Goal: Transaction & Acquisition: Book appointment/travel/reservation

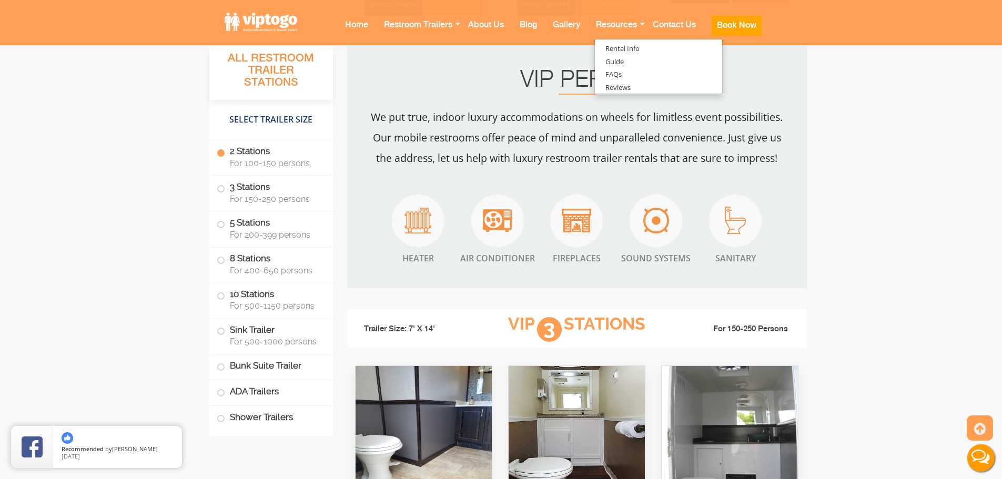
scroll to position [1420, 0]
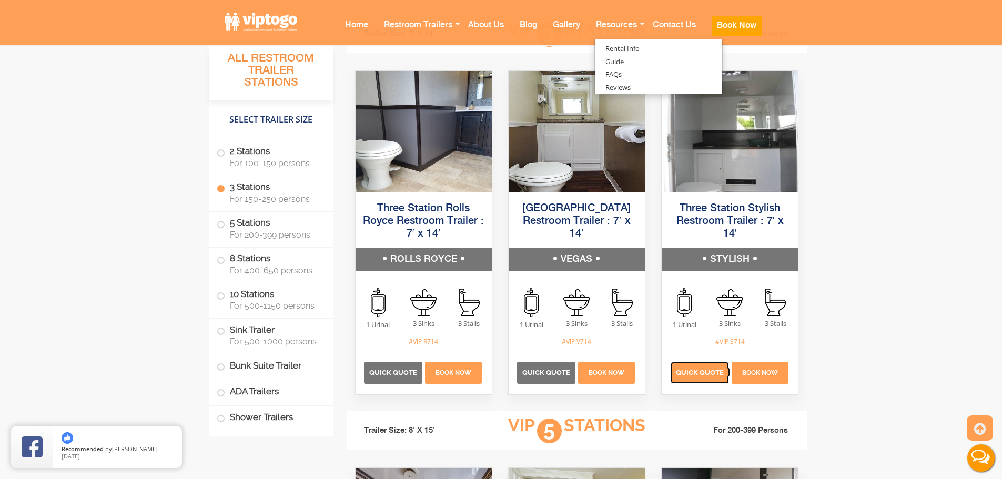
click at [694, 365] on p "Quick Quote" at bounding box center [700, 373] width 58 height 22
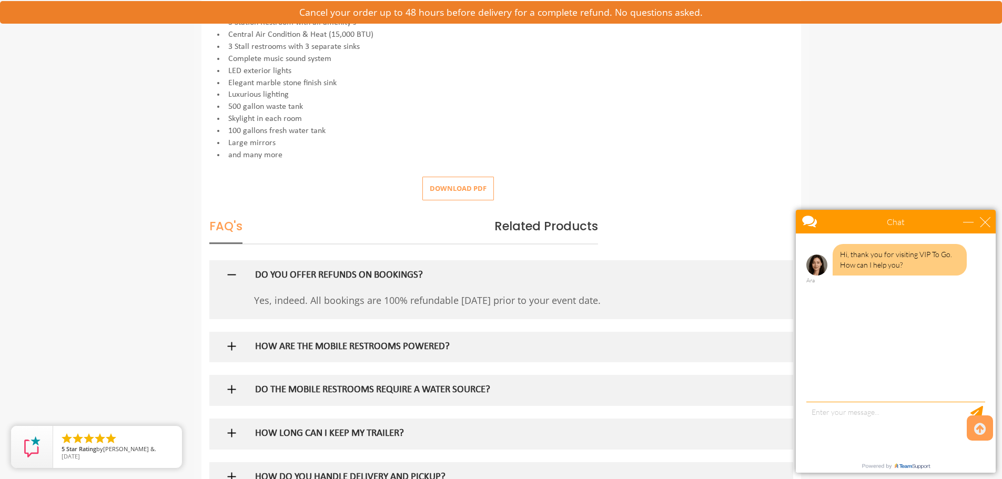
scroll to position [263, 0]
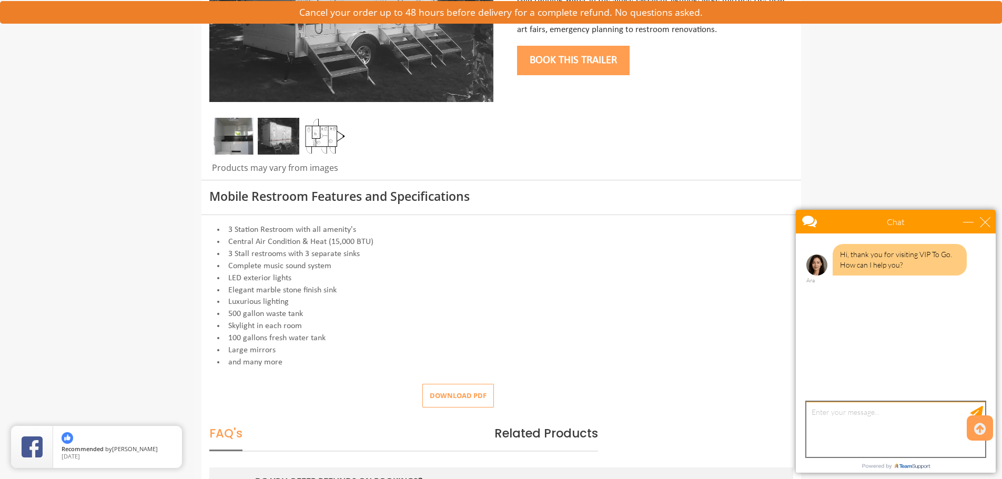
click at [911, 424] on textarea "type your message" at bounding box center [895, 429] width 179 height 55
type textarea "how much is this trailer to rent"
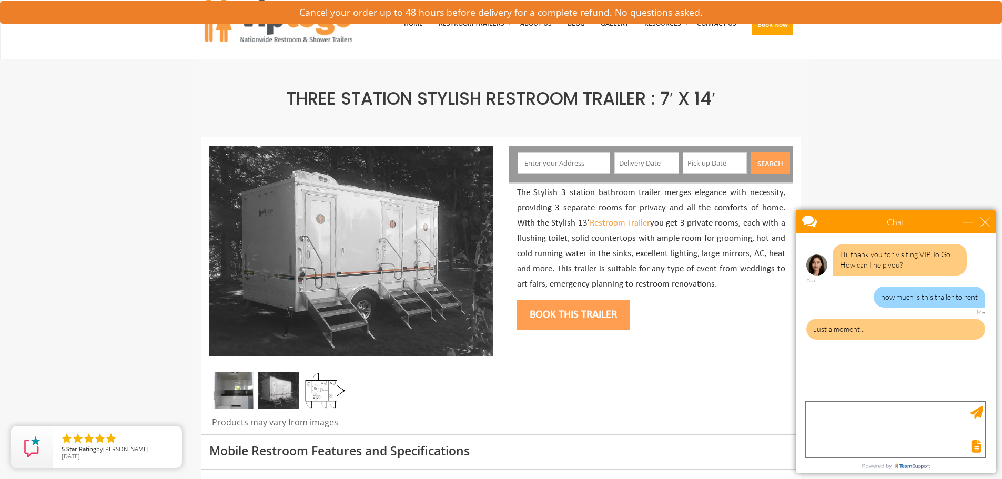
scroll to position [0, 0]
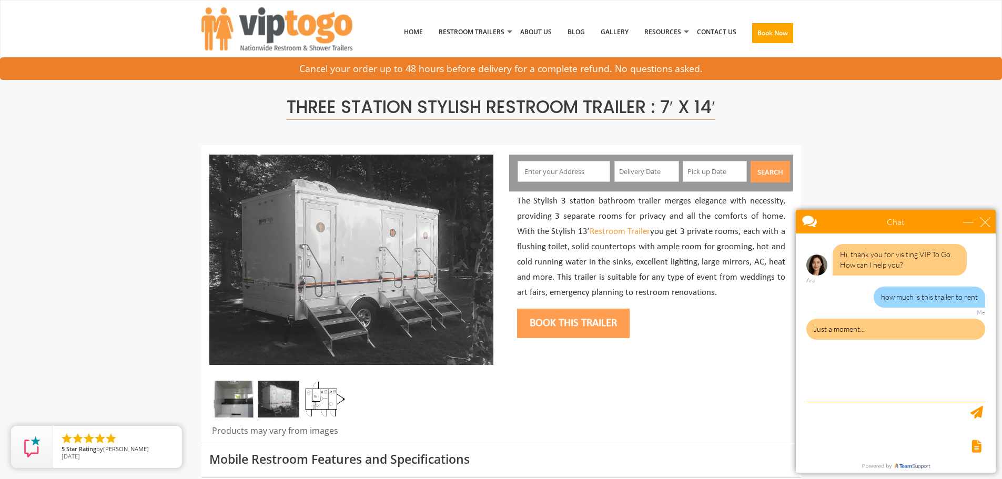
click at [651, 168] on input "text" at bounding box center [646, 171] width 65 height 21
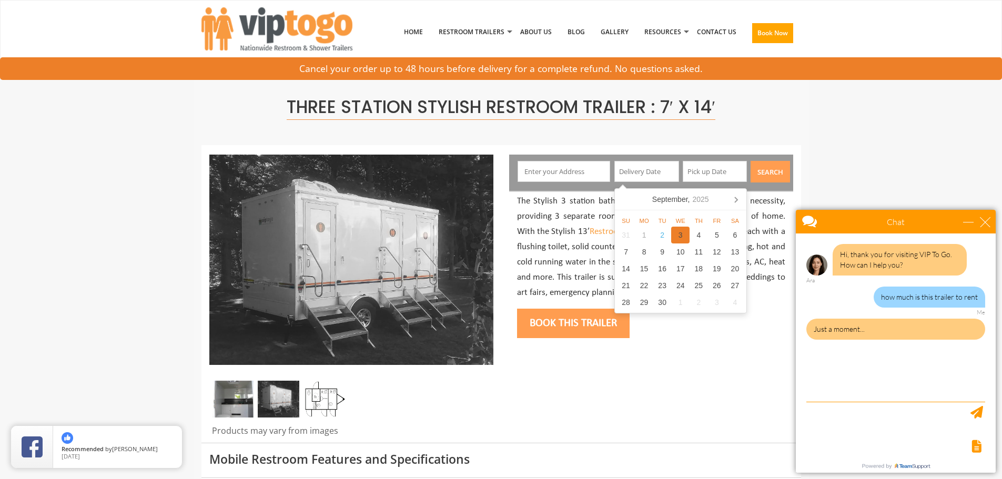
click at [679, 237] on div "3" at bounding box center [680, 235] width 18 height 17
type input "[DATE]"
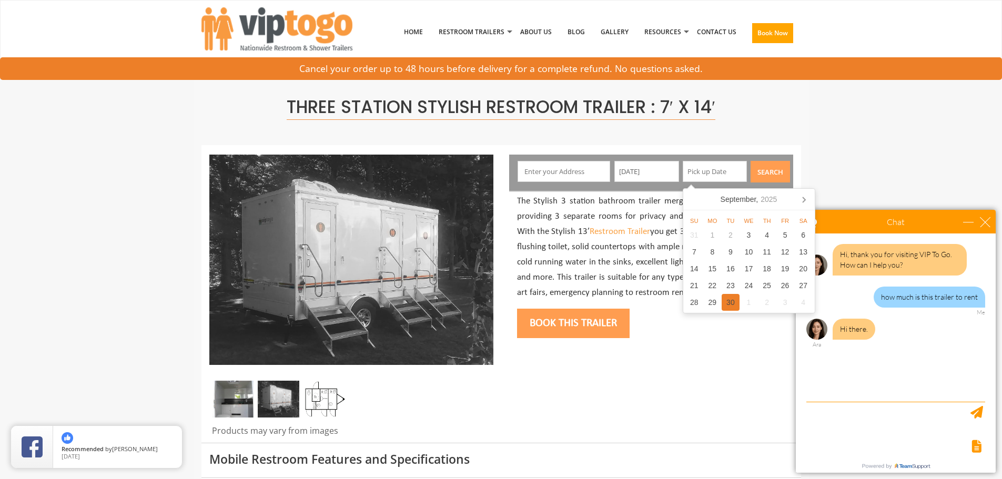
click at [732, 299] on div "30" at bounding box center [731, 302] width 18 height 17
type input "[DATE]"
click at [539, 165] on input "text" at bounding box center [563, 171] width 93 height 21
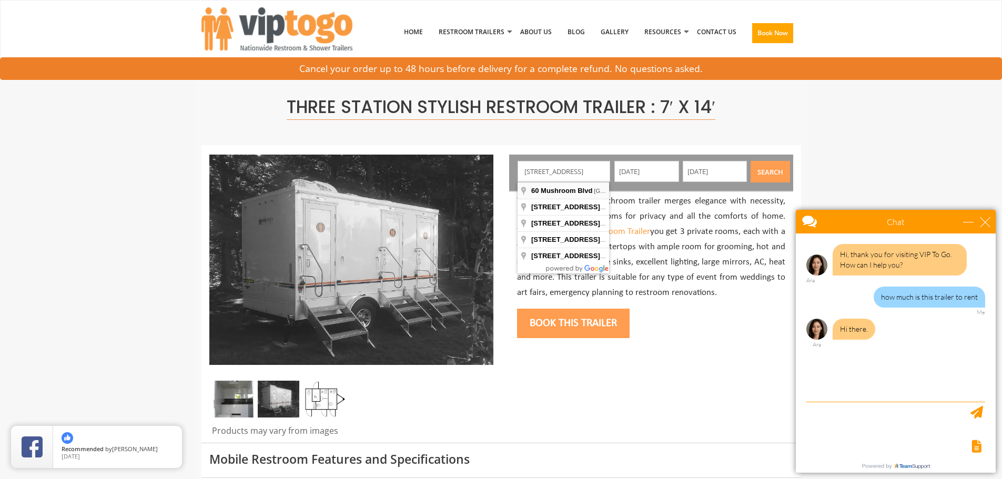
type input "[STREET_ADDRESS]"
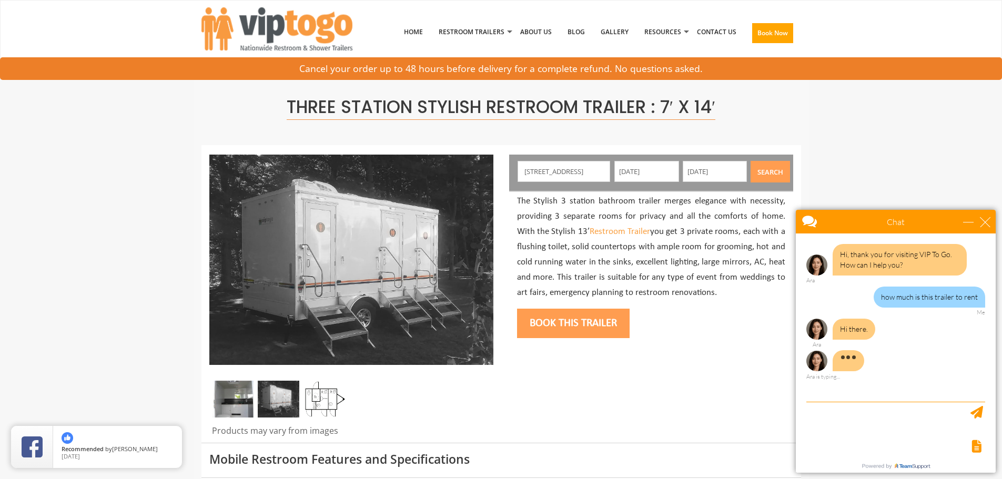
click at [776, 172] on button "Search" at bounding box center [769, 172] width 39 height 22
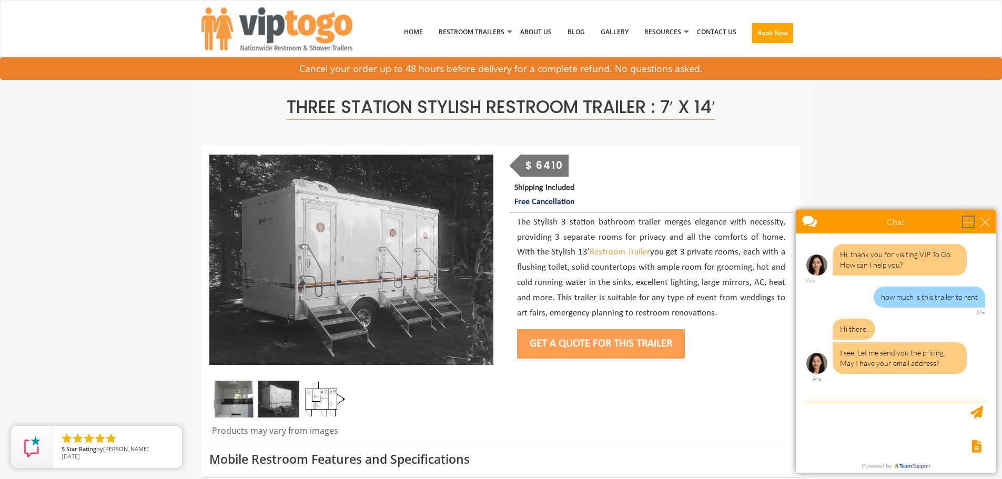
click at [973, 221] on div "minimize" at bounding box center [968, 222] width 11 height 11
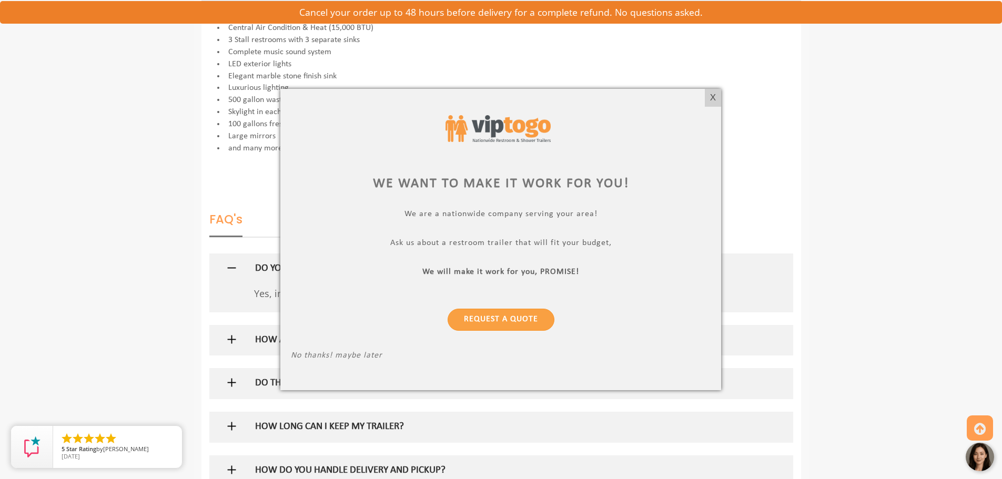
scroll to position [684, 0]
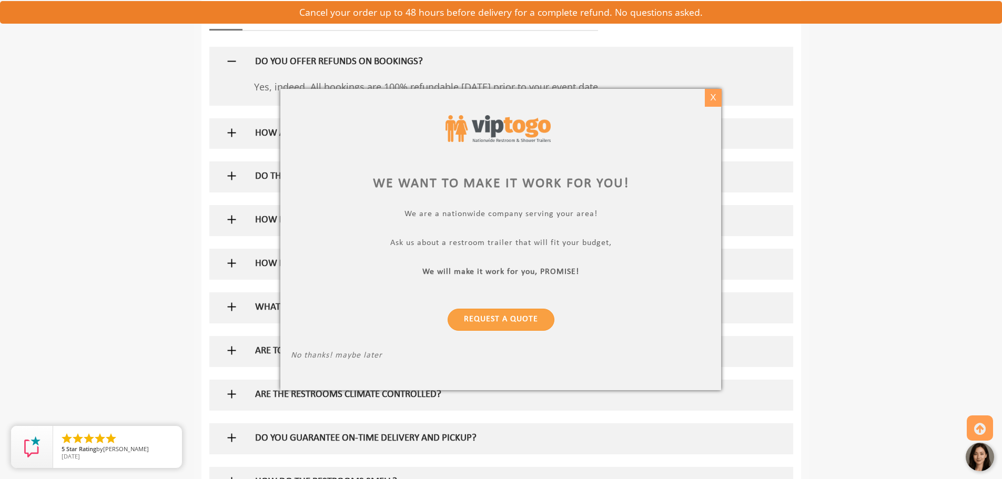
click at [716, 97] on div "X" at bounding box center [713, 98] width 16 height 18
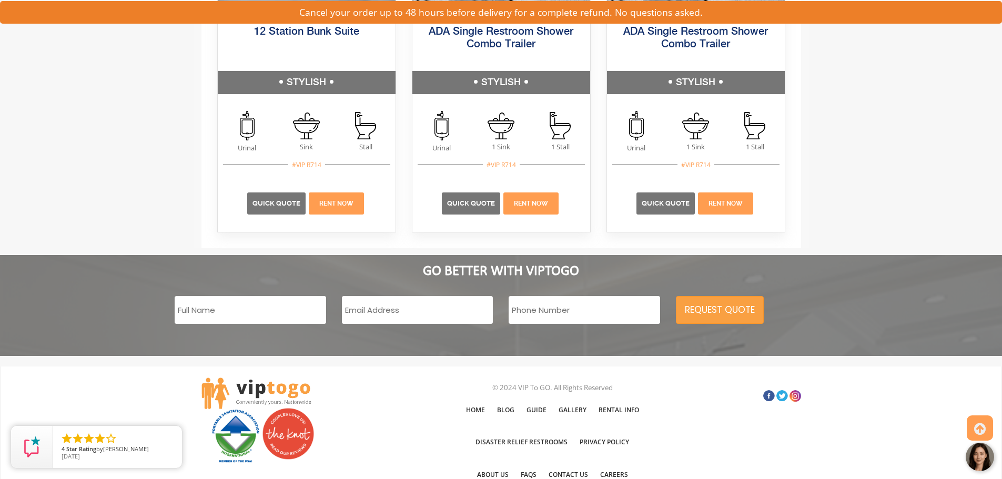
scroll to position [1718, 0]
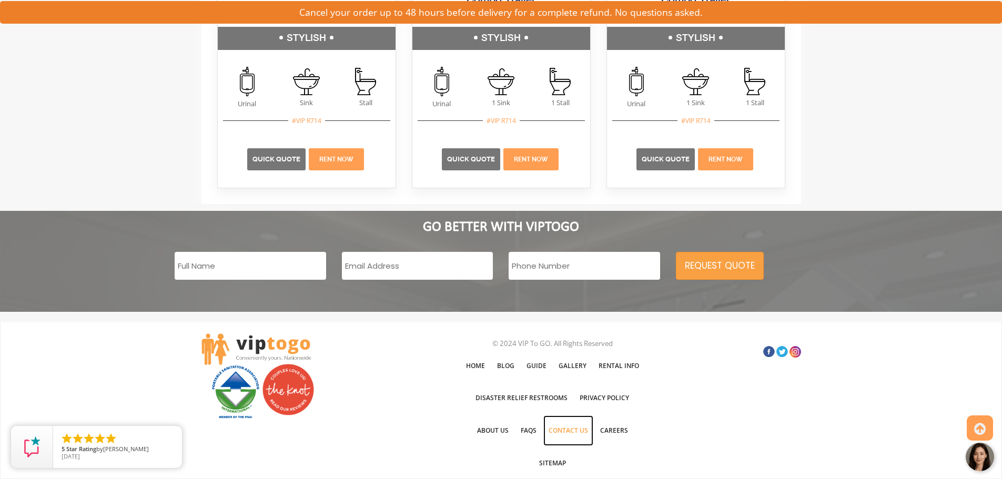
click at [576, 430] on link "Contact Us" at bounding box center [568, 430] width 50 height 31
